Goal: Check status: Check status

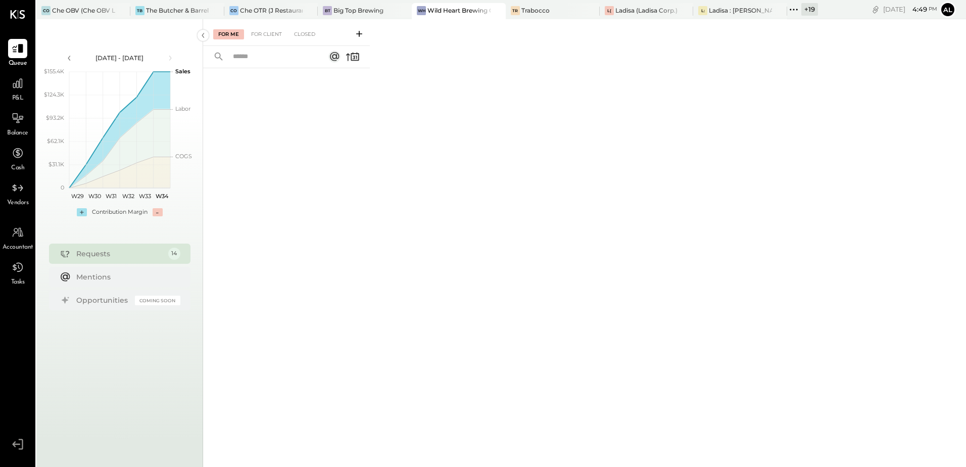
click at [793, 11] on icon at bounding box center [793, 9] width 13 height 13
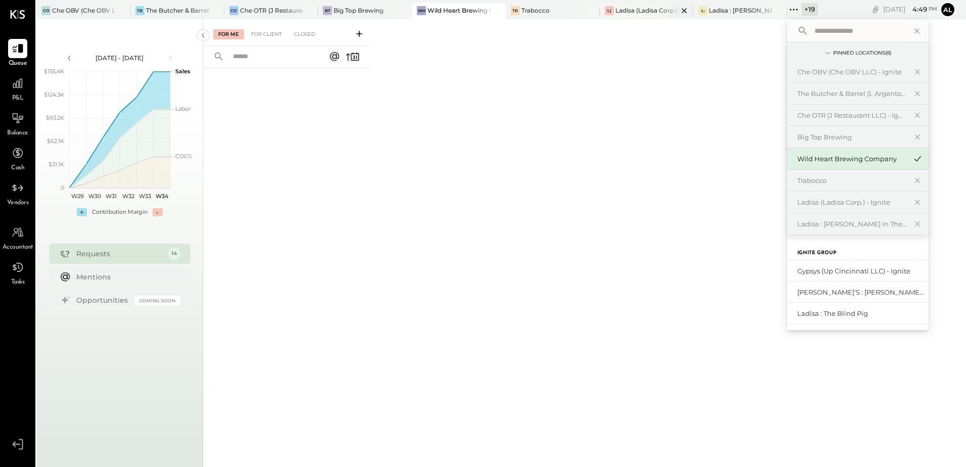
click at [666, 12] on div at bounding box center [675, 10] width 35 height 15
